Goal: Transaction & Acquisition: Purchase product/service

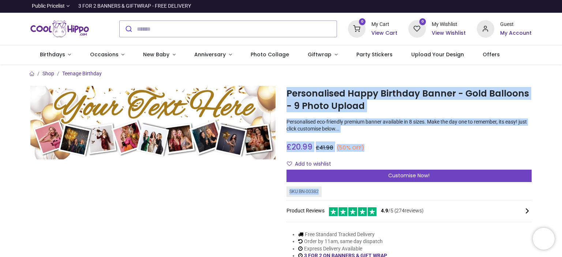
drag, startPoint x: 338, startPoint y: 186, endPoint x: 269, endPoint y: 176, distance: 69.3
click at [269, 176] on div "Personalised Happy Birthday Banner - Gold Balloons - 9 Photo Upload [URL][DOMAI…" at bounding box center [281, 177] width 512 height 201
